Goal: Find specific page/section: Find specific page/section

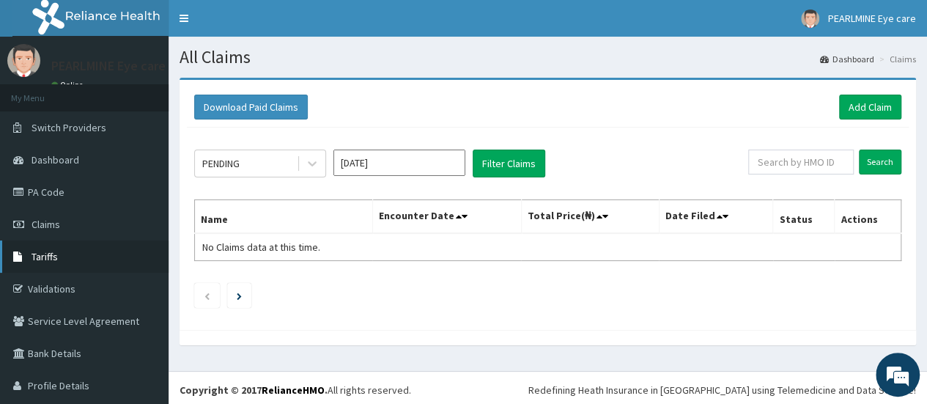
click at [58, 254] on link "Tariffs" at bounding box center [84, 256] width 169 height 32
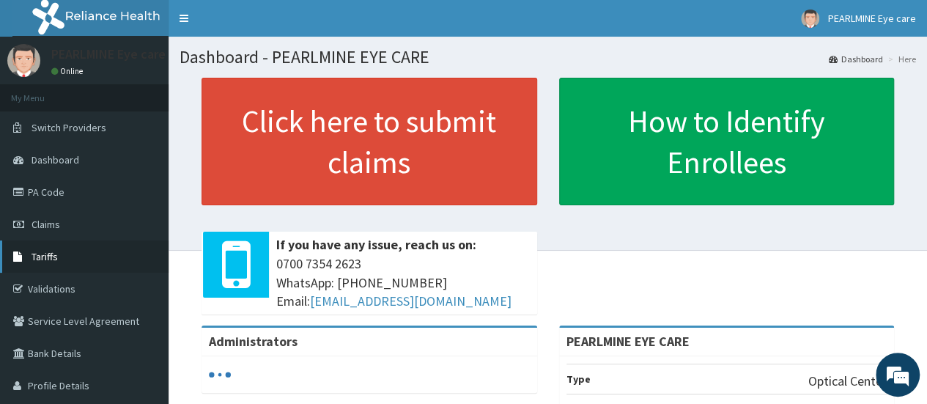
click at [75, 262] on link "Tariffs" at bounding box center [84, 256] width 169 height 32
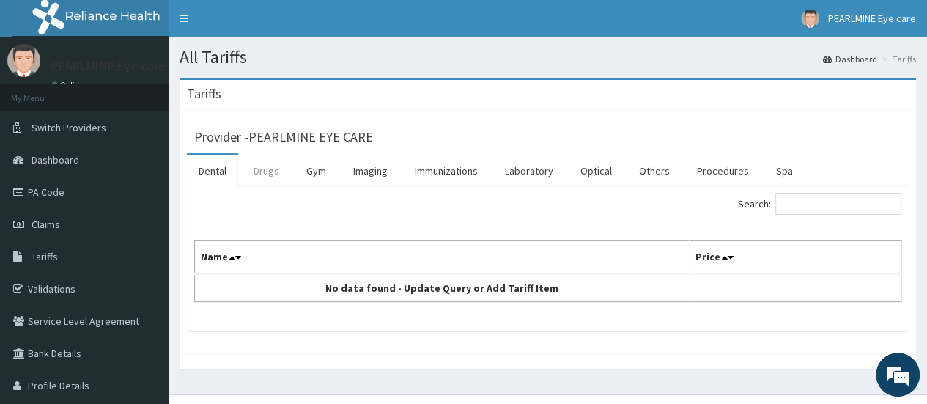
click at [283, 172] on link "Drugs" at bounding box center [266, 170] width 49 height 31
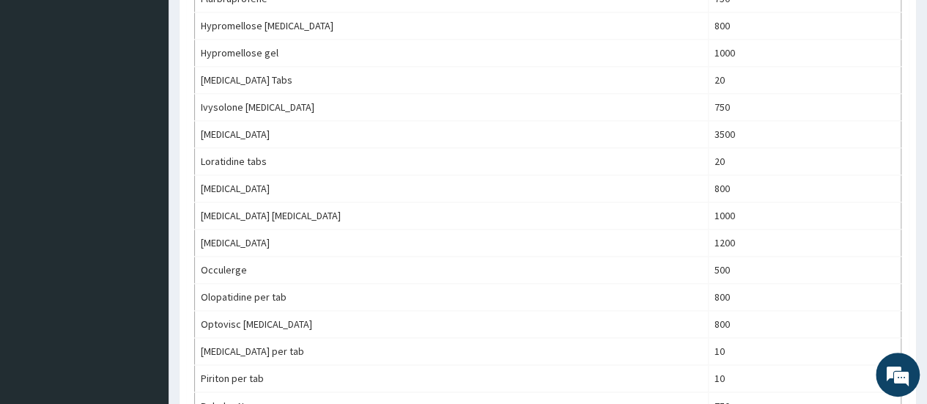
scroll to position [997, 0]
